Goal: Task Accomplishment & Management: Manage account settings

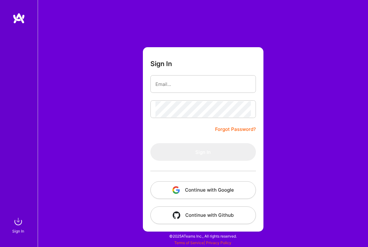
click at [223, 187] on button "Continue with Google" at bounding box center [204, 190] width 106 height 18
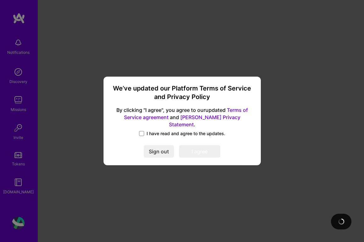
click at [169, 130] on span "I have read and agree to the updates." at bounding box center [185, 133] width 79 height 6
click at [0, 0] on input "I have read and agree to the updates." at bounding box center [0, 0] width 0 height 0
click at [196, 148] on button "I agree" at bounding box center [199, 151] width 41 height 13
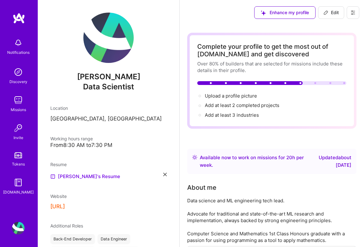
scroll to position [8, 0]
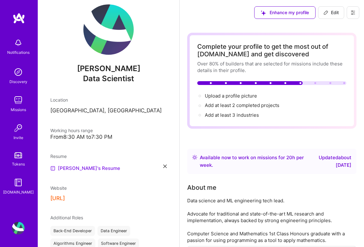
click at [76, 167] on link "[PERSON_NAME]'s Resume" at bounding box center [85, 168] width 70 height 8
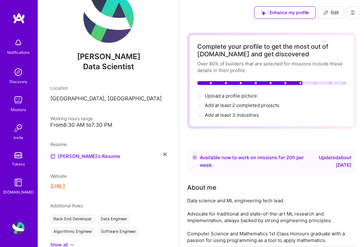
scroll to position [0, 0]
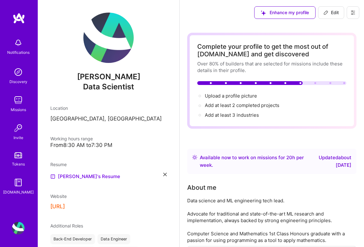
click at [22, 132] on img at bounding box center [18, 128] width 13 height 13
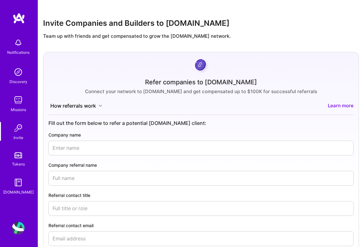
click at [19, 185] on img at bounding box center [18, 182] width 13 height 13
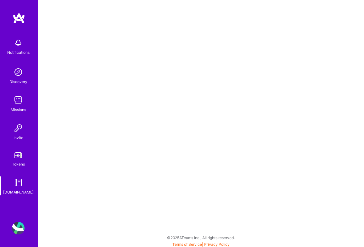
click at [20, 24] on div "Notifications Discovery Missions Invite Tokens [DOMAIN_NAME]" at bounding box center [19, 113] width 38 height 200
click at [21, 16] on img at bounding box center [19, 18] width 13 height 11
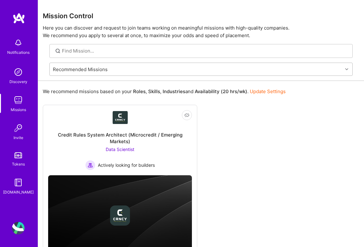
click at [102, 66] on div "Recommended Missions" at bounding box center [80, 69] width 55 height 7
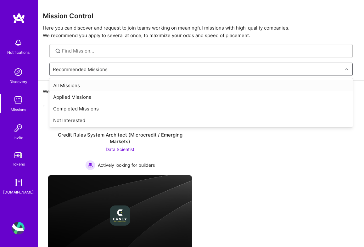
click at [69, 86] on div "All Missions" at bounding box center [200, 86] width 303 height 12
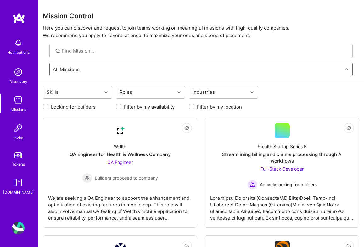
click at [73, 89] on div "Skills" at bounding box center [72, 92] width 59 height 13
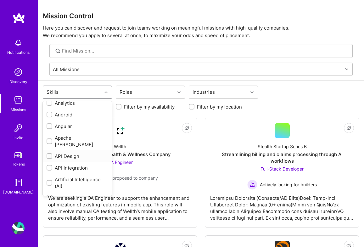
scroll to position [48, 0]
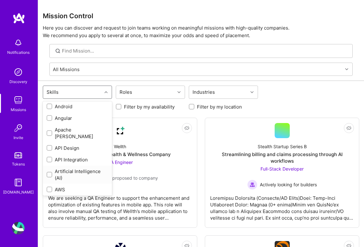
click at [49, 173] on input "checkbox" at bounding box center [50, 175] width 4 height 4
checkbox input "true"
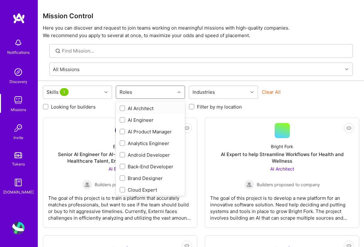
click at [148, 89] on div "Roles" at bounding box center [145, 92] width 59 height 13
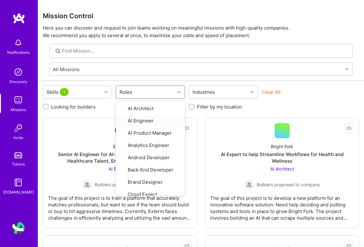
click at [315, 95] on div "Clear All" at bounding box center [295, 95] width 69 height 12
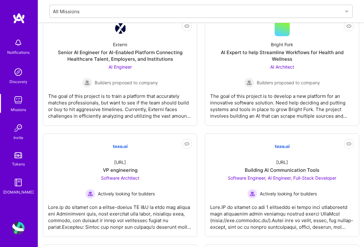
scroll to position [3, 0]
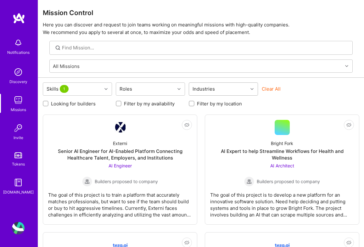
click at [220, 89] on div "Industries" at bounding box center [218, 89] width 59 height 13
click at [69, 103] on label "Looking for builders" at bounding box center [73, 103] width 45 height 7
click at [48, 103] on input "Looking for builders" at bounding box center [46, 104] width 4 height 4
checkbox input "true"
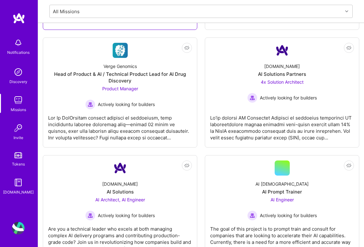
scroll to position [0, 0]
